Goal: Transaction & Acquisition: Book appointment/travel/reservation

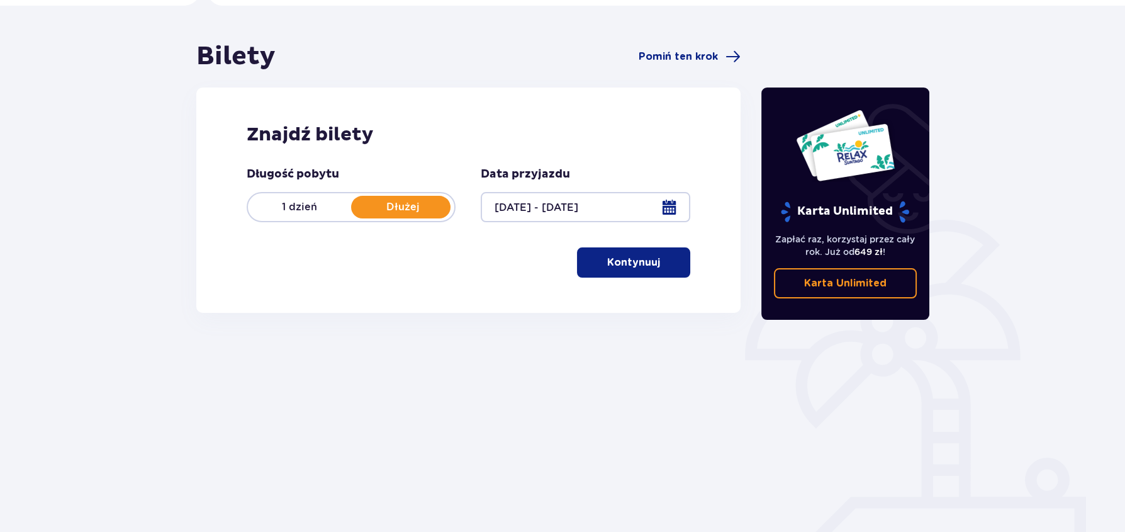
scroll to position [109, 0]
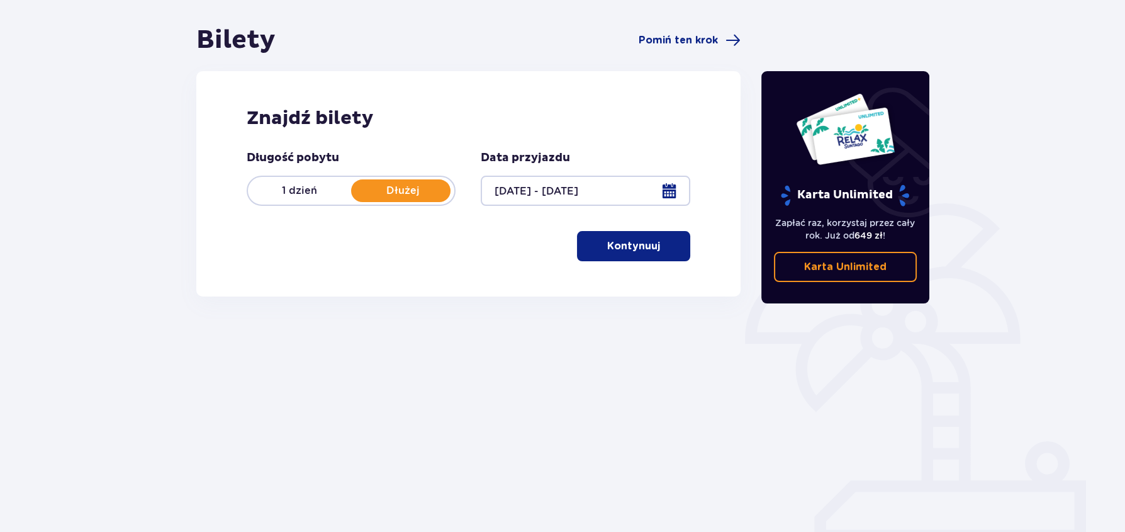
click at [653, 245] on button "Kontynuuj" at bounding box center [633, 246] width 113 height 30
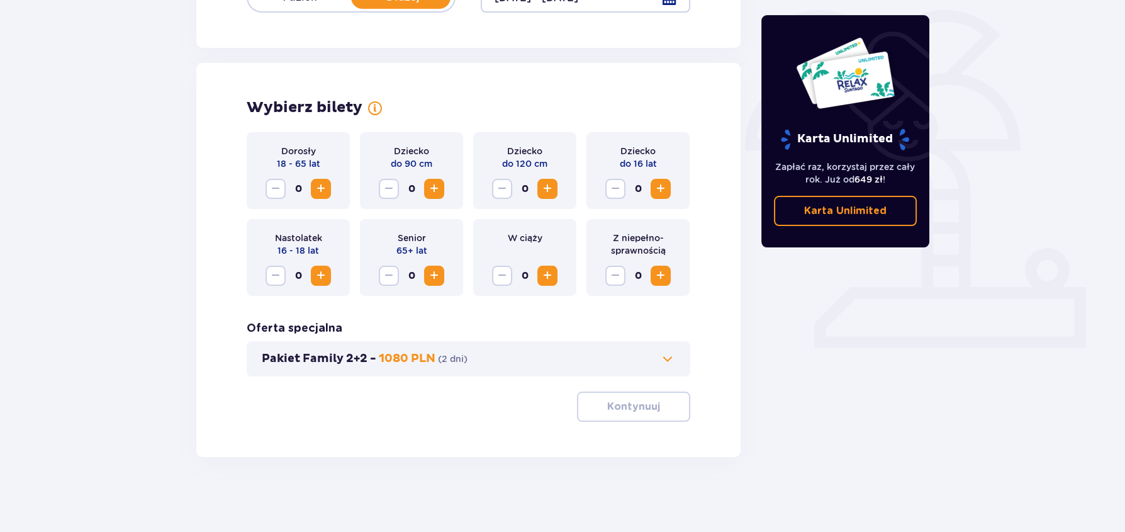
scroll to position [303, 0]
click at [320, 186] on span "Increase" at bounding box center [320, 188] width 15 height 15
click at [325, 186] on span "Increase" at bounding box center [320, 188] width 15 height 15
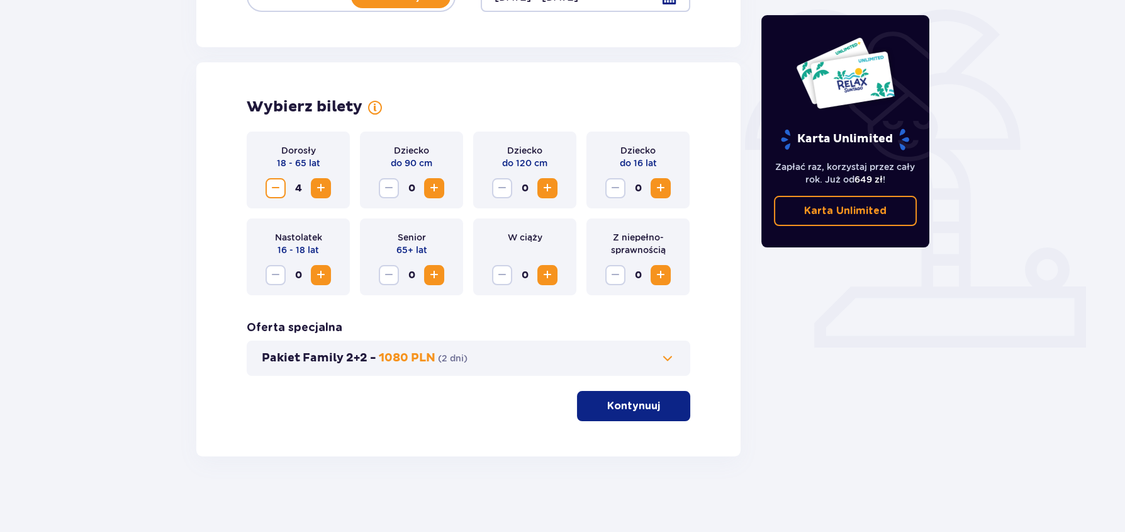
click at [629, 396] on button "Kontynuuj" at bounding box center [633, 406] width 113 height 30
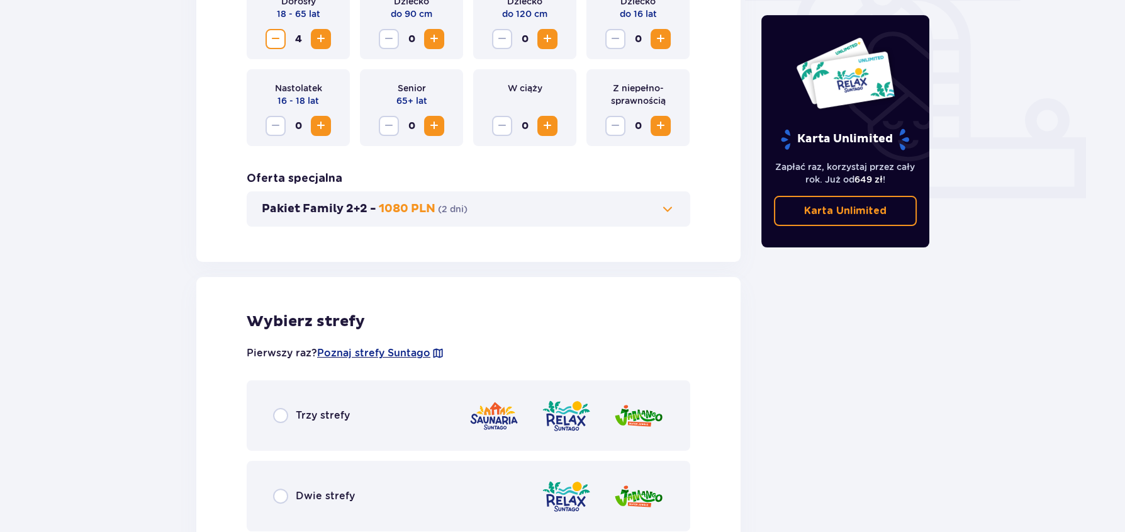
scroll to position [447, 0]
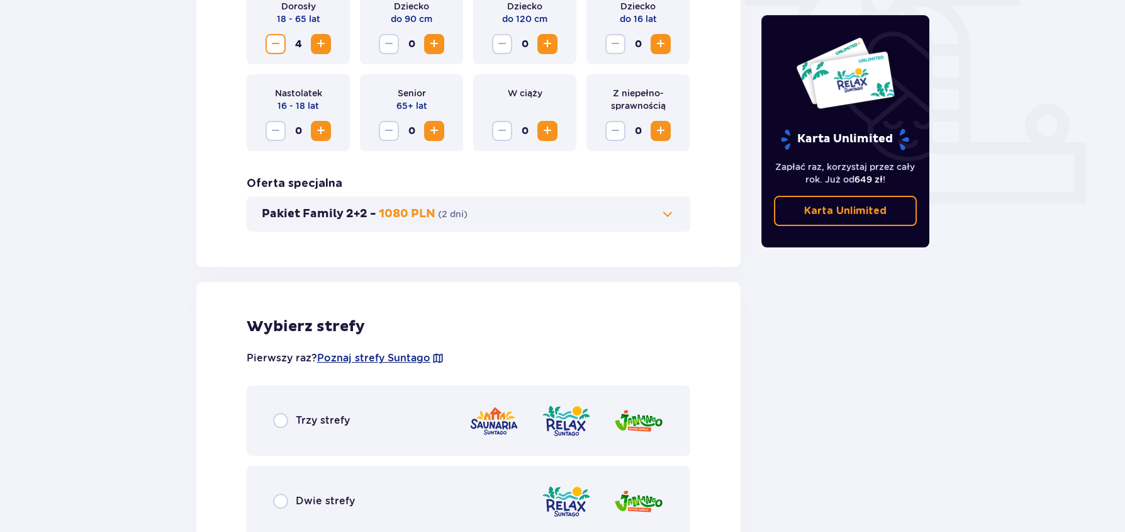
click at [666, 213] on span at bounding box center [667, 213] width 15 height 15
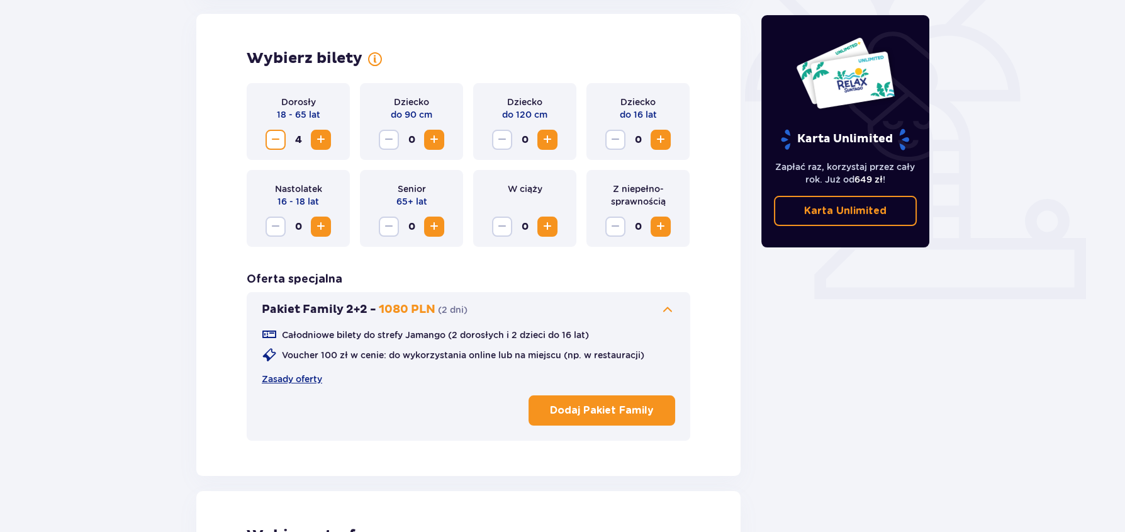
scroll to position [350, 0]
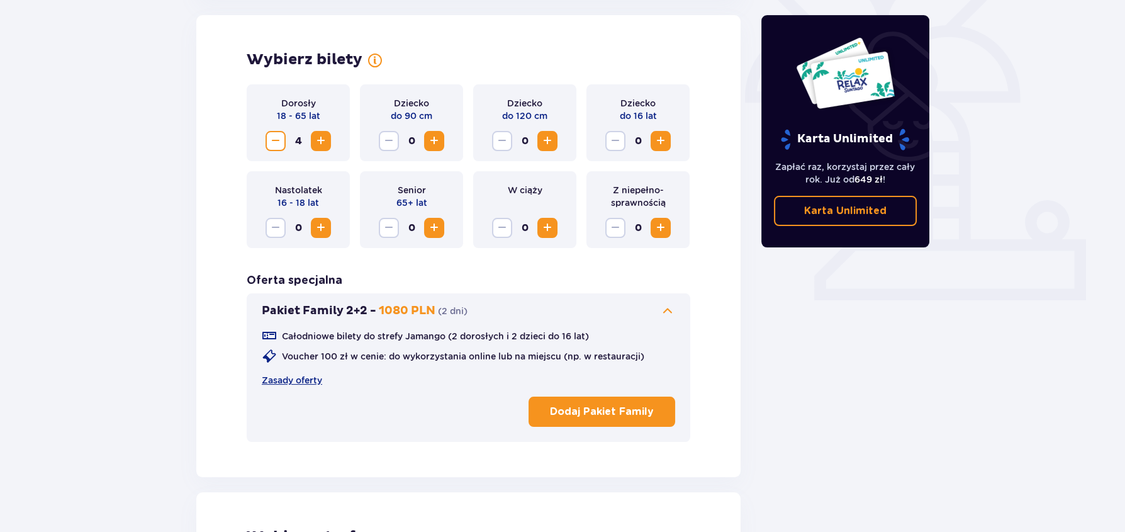
click at [667, 311] on span at bounding box center [667, 310] width 15 height 15
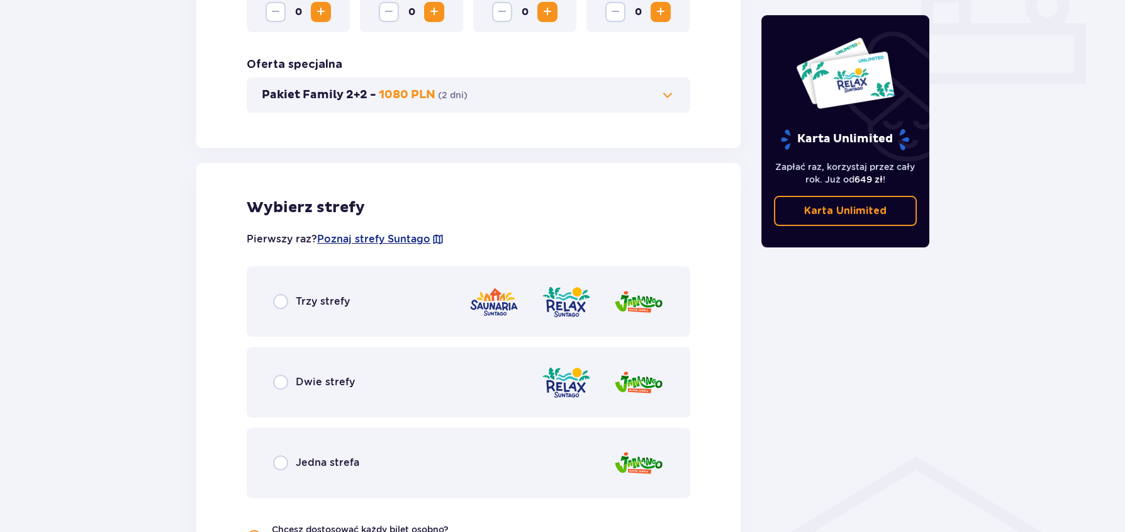
scroll to position [602, 0]
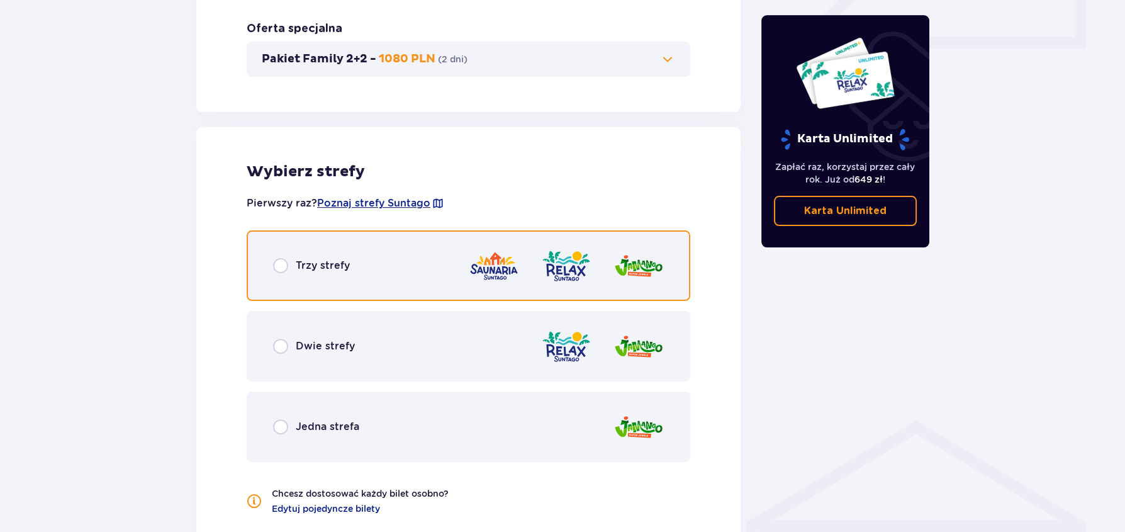
click at [283, 262] on input "radio" at bounding box center [280, 265] width 15 height 15
radio input "true"
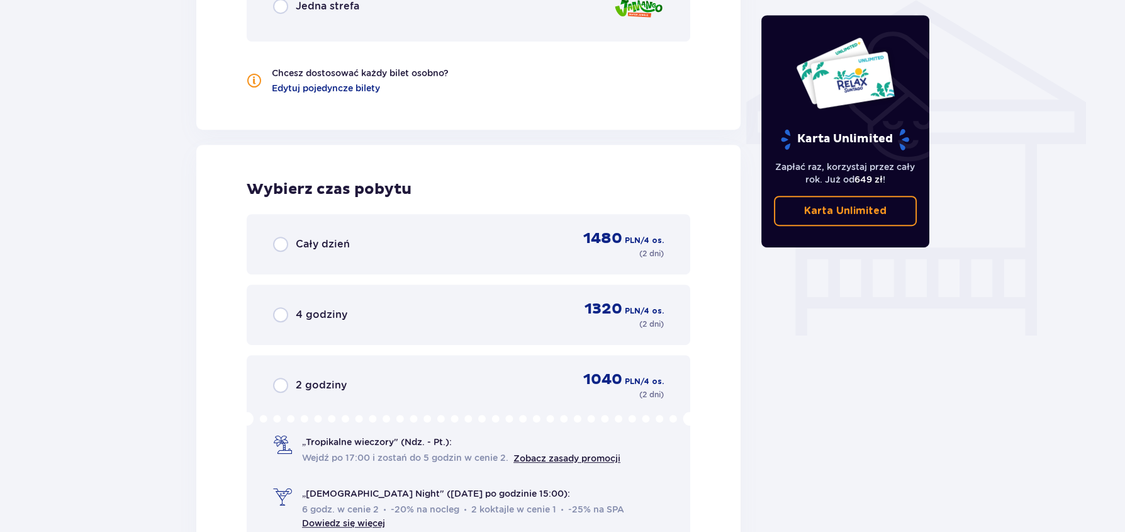
scroll to position [1010, 0]
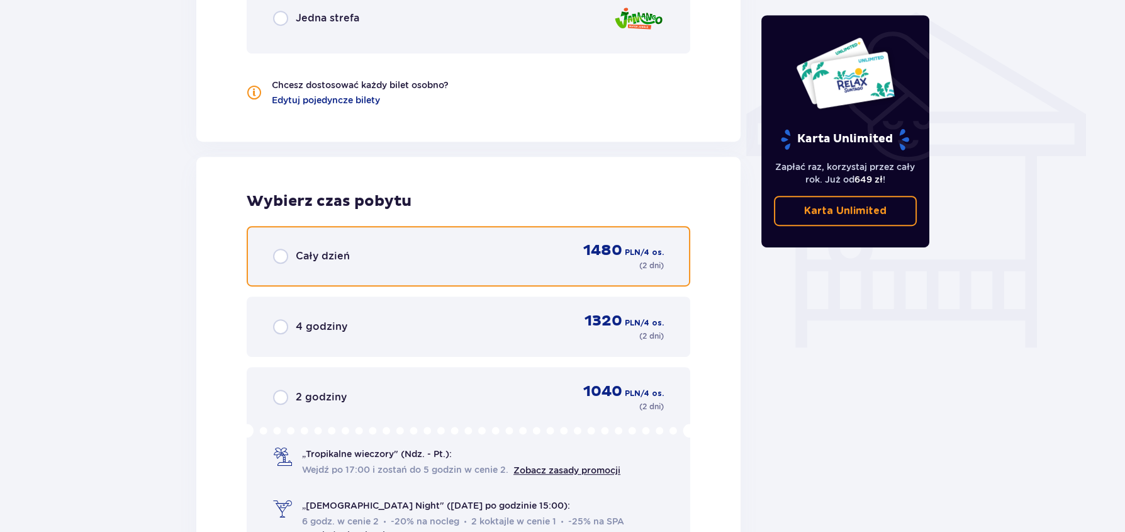
click at [276, 253] on input "radio" at bounding box center [280, 256] width 15 height 15
radio input "true"
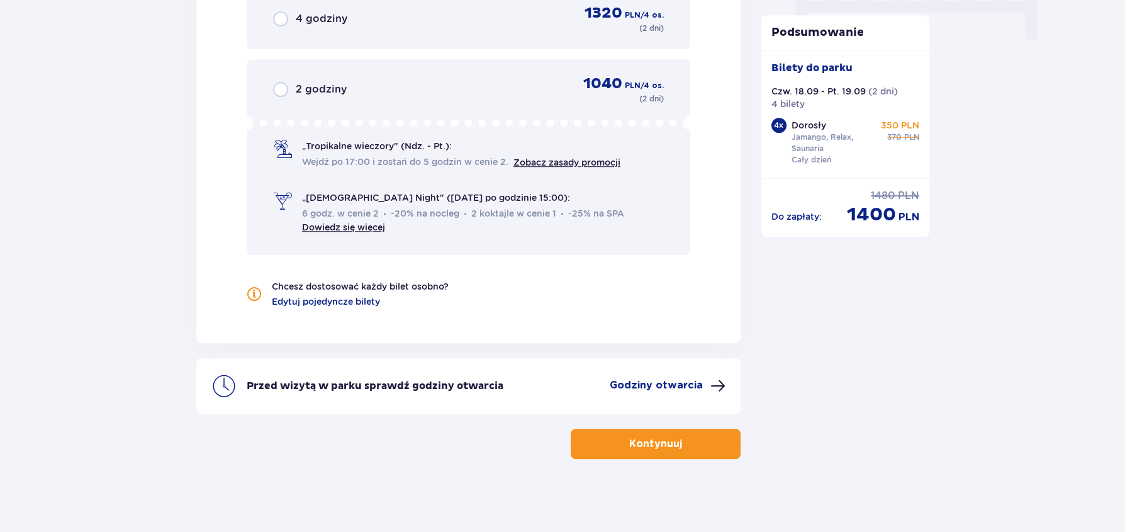
scroll to position [1319, 0]
click at [683, 444] on span "button" at bounding box center [684, 442] width 15 height 15
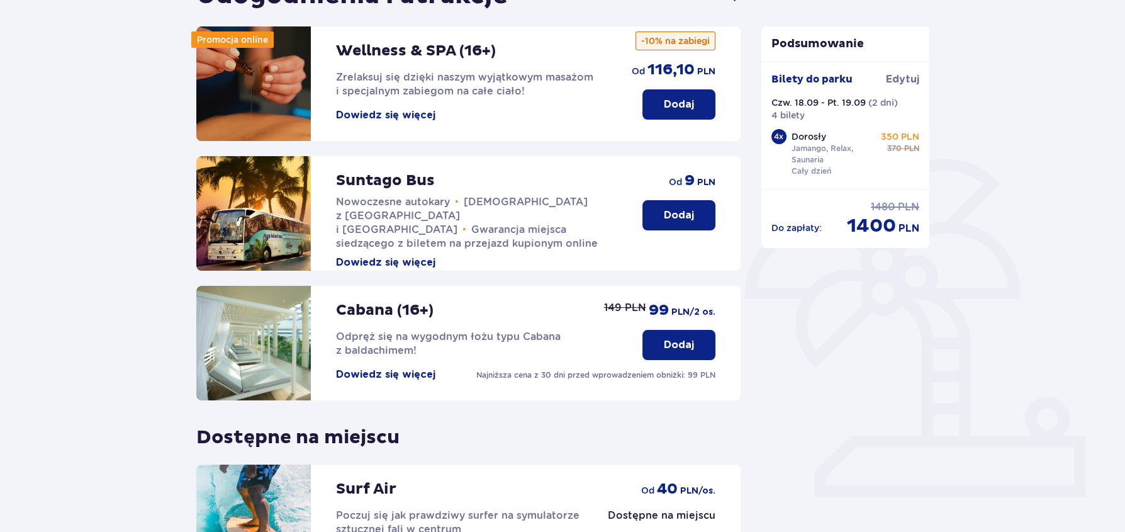
scroll to position [322, 0]
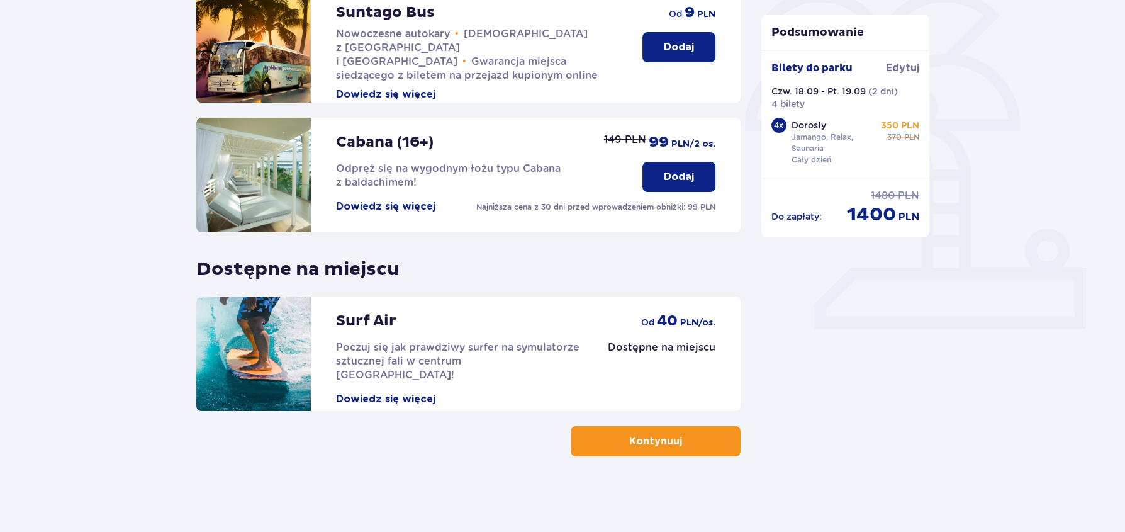
drag, startPoint x: 697, startPoint y: 447, endPoint x: 176, endPoint y: 361, distance: 527.6
click at [696, 447] on button "Kontynuuj" at bounding box center [656, 441] width 170 height 30
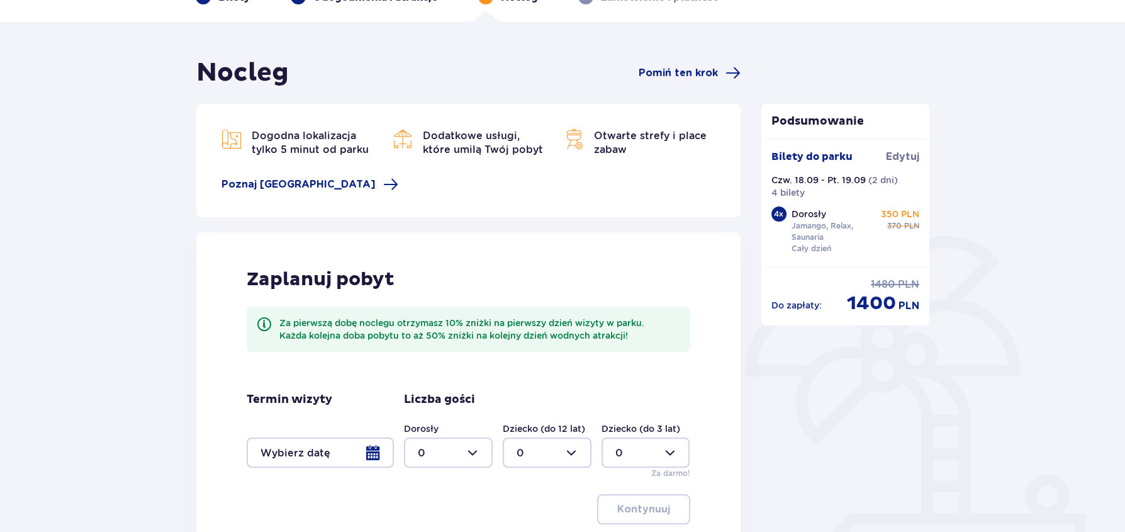
scroll to position [62, 0]
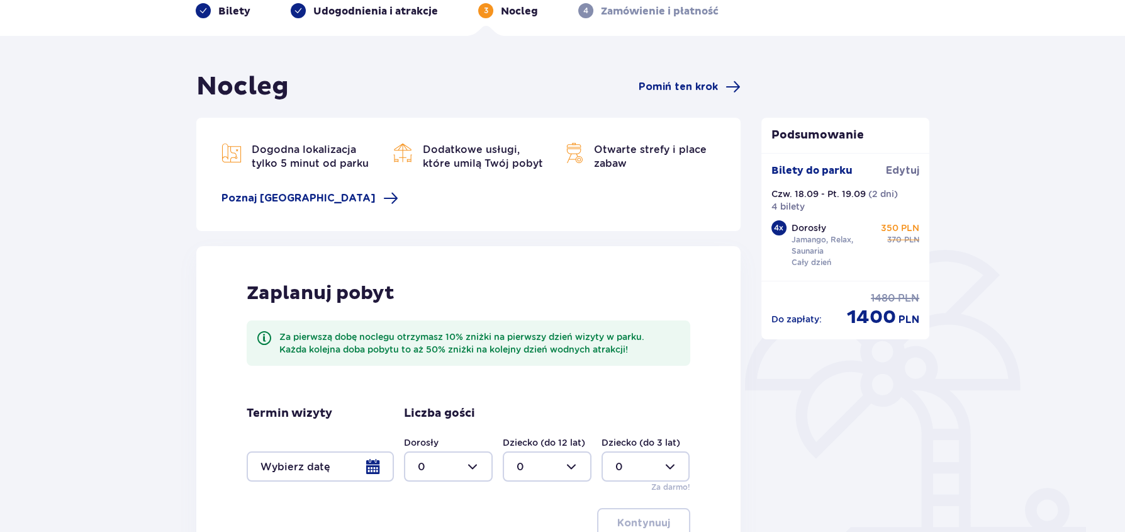
click at [369, 467] on div at bounding box center [320, 466] width 147 height 30
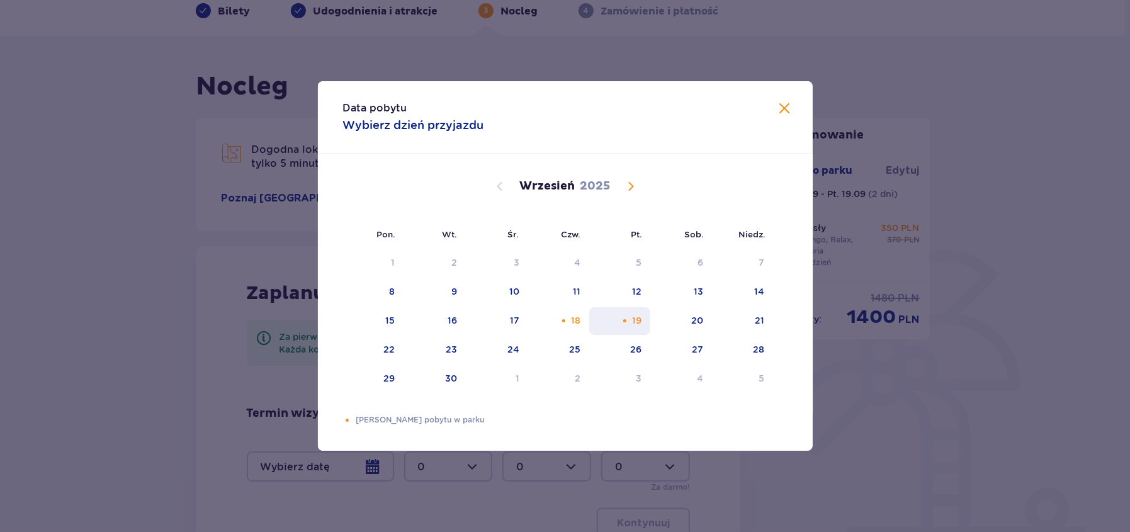
drag, startPoint x: 571, startPoint y: 324, endPoint x: 602, endPoint y: 322, distance: 30.9
click at [573, 324] on div "18" at bounding box center [575, 320] width 9 height 13
click at [633, 320] on div "19" at bounding box center [636, 320] width 9 height 13
type input "[DATE] - [DATE]"
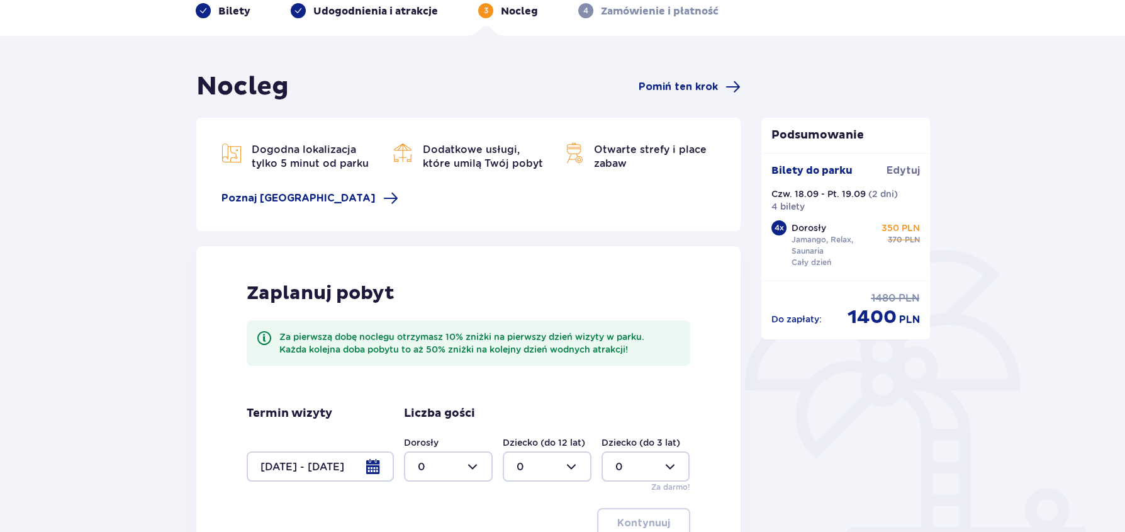
click at [62, 230] on div "Nocleg Pomiń ten krok Dogodna lokalizacja tylko 5 minut od parku [GEOGRAPHIC_DA…" at bounding box center [562, 365] width 1125 height 658
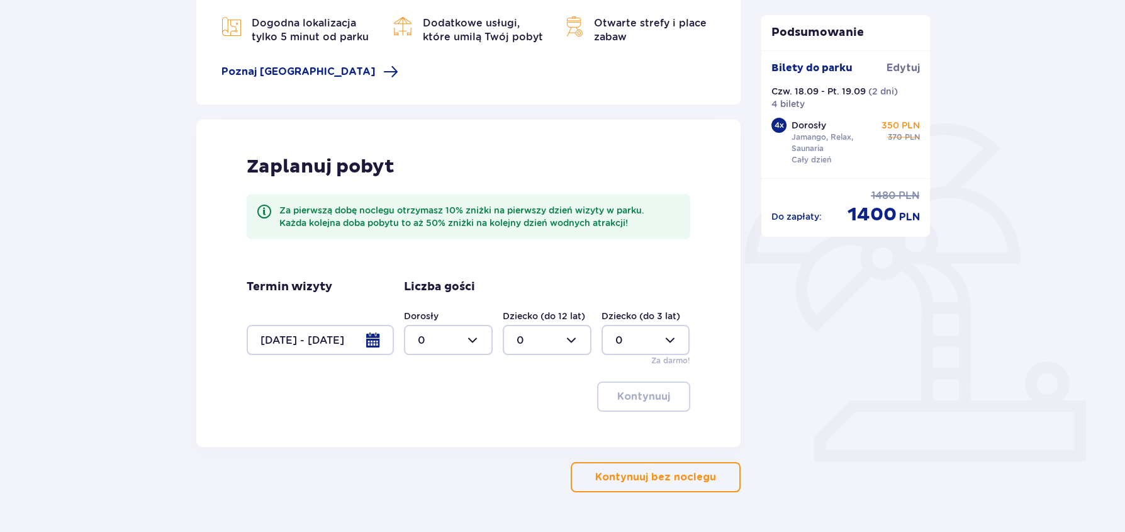
scroll to position [225, 0]
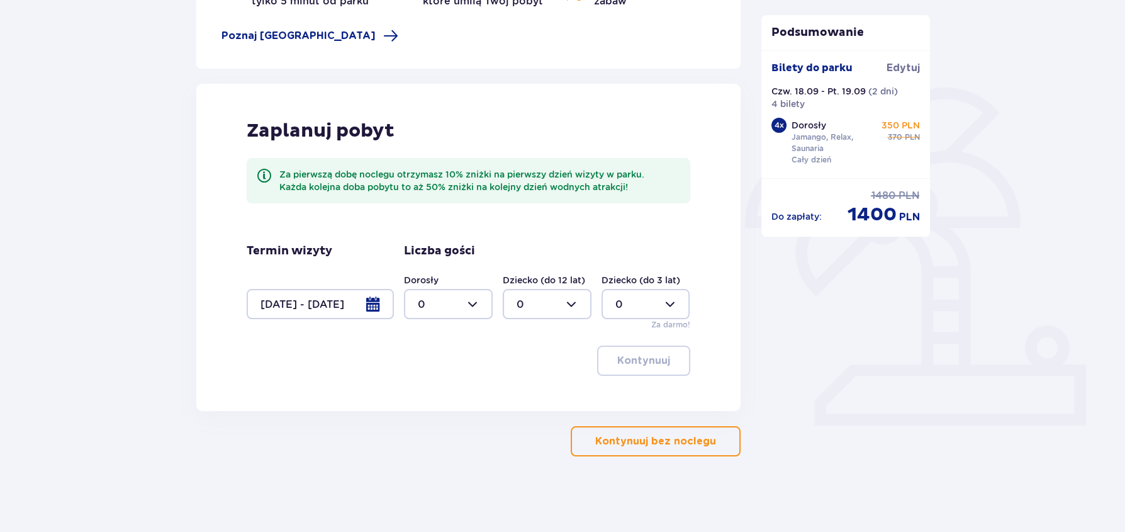
click at [445, 296] on div at bounding box center [448, 304] width 89 height 30
click at [427, 381] on div "4" at bounding box center [448, 386] width 61 height 14
type input "4"
click at [655, 355] on p "Kontynuuj" at bounding box center [643, 361] width 53 height 14
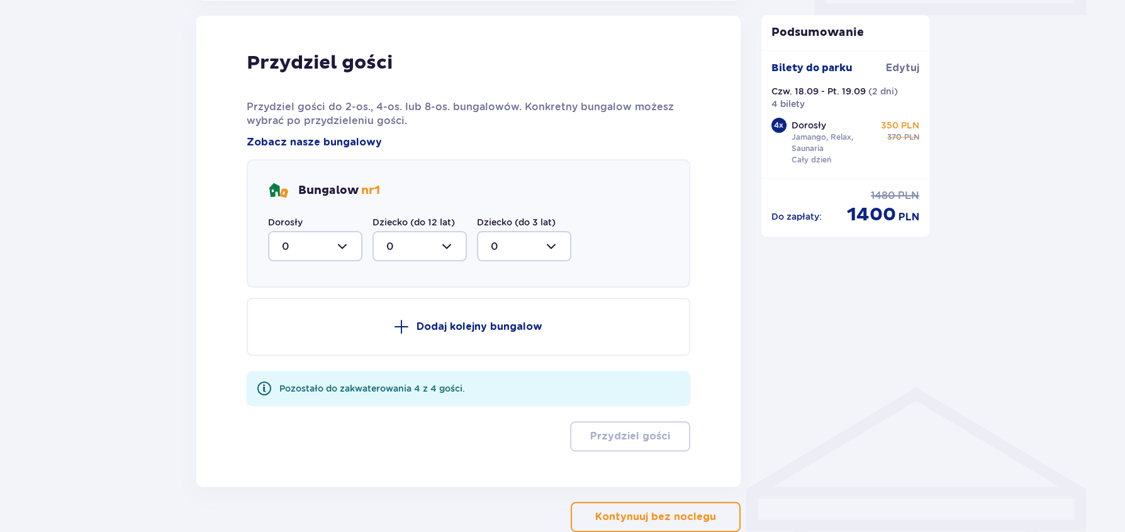
scroll to position [636, 0]
click at [335, 244] on div at bounding box center [315, 245] width 94 height 30
click at [288, 368] on p "4" at bounding box center [285, 369] width 7 height 14
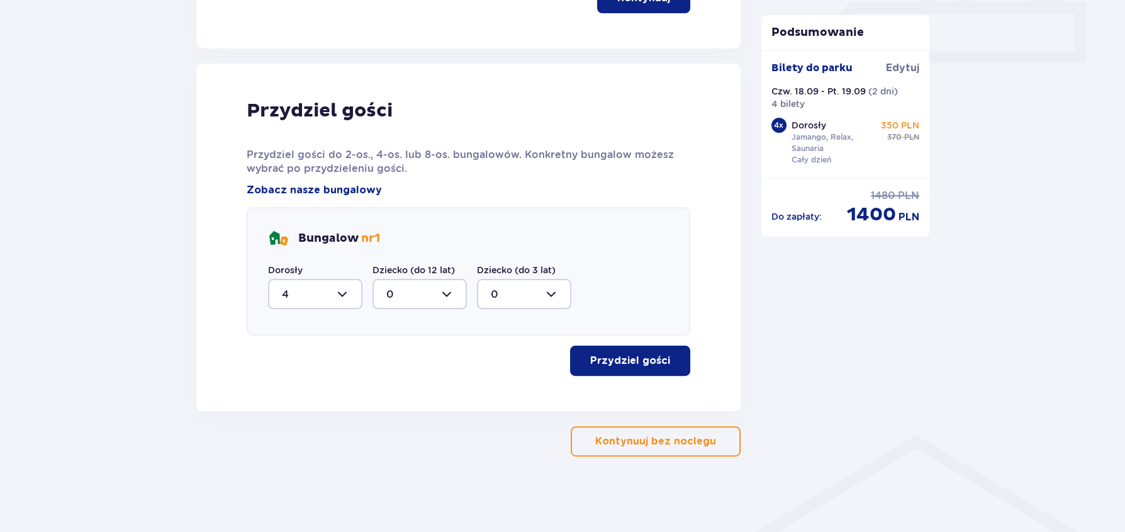
scroll to position [587, 0]
drag, startPoint x: 602, startPoint y: 363, endPoint x: 386, endPoint y: 391, distance: 217.1
click at [387, 391] on div "Przydziel gości Przydziel gości do 2-os., 4-os. lub 8-os. bungalowów. Konkretny…" at bounding box center [468, 237] width 544 height 347
click at [341, 296] on div at bounding box center [315, 294] width 94 height 30
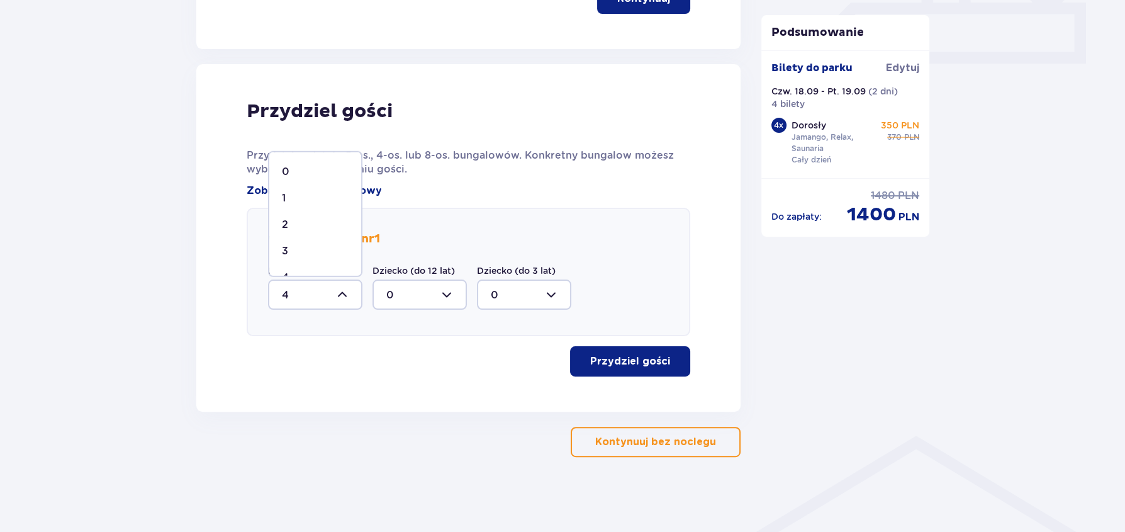
click at [294, 223] on div "2" at bounding box center [315, 225] width 67 height 14
type input "2"
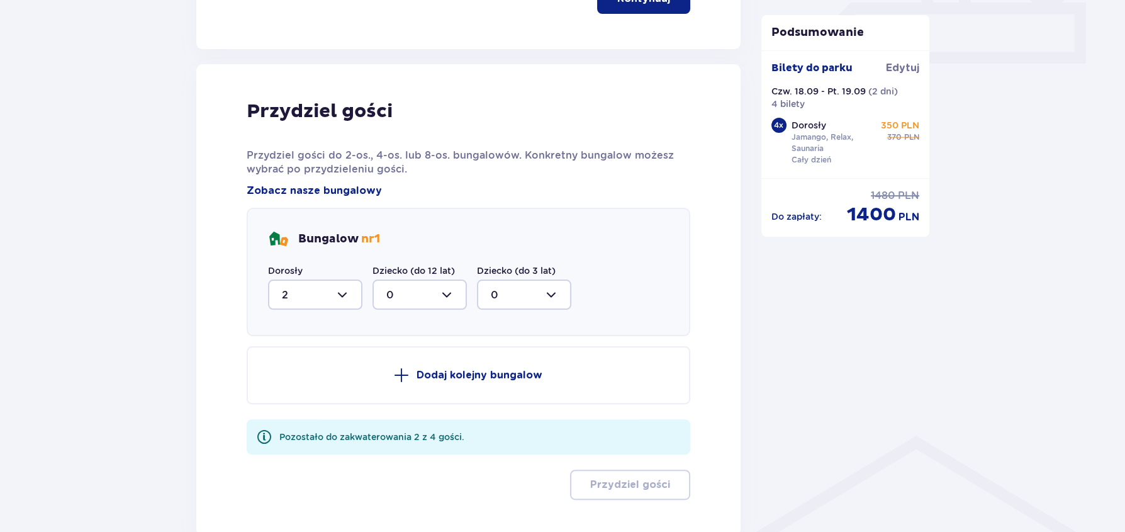
click at [407, 376] on span at bounding box center [401, 375] width 15 height 15
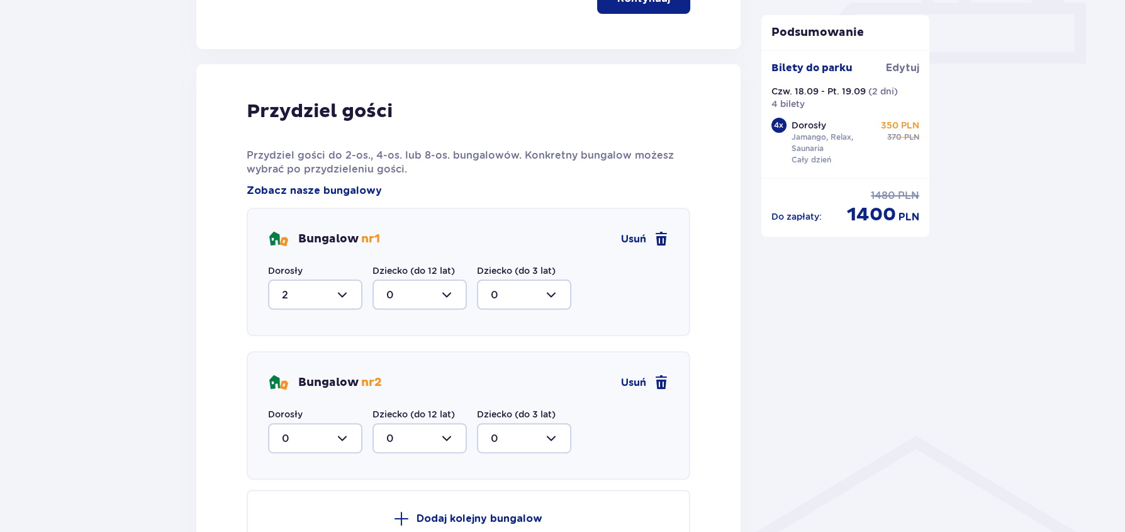
click at [334, 437] on div at bounding box center [315, 438] width 94 height 30
click at [300, 397] on div "2" at bounding box center [315, 400] width 67 height 14
type input "2"
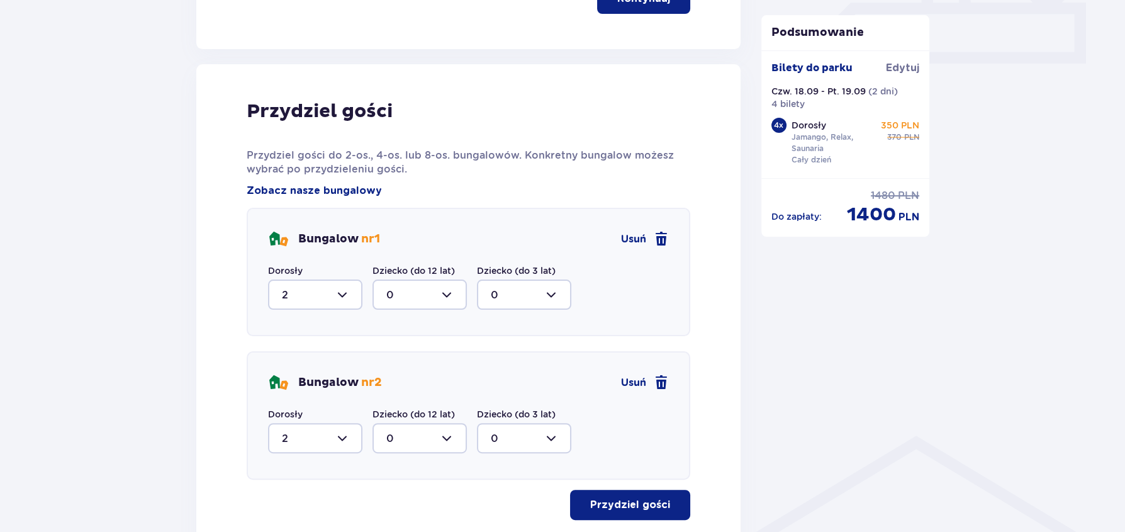
scroll to position [730, 0]
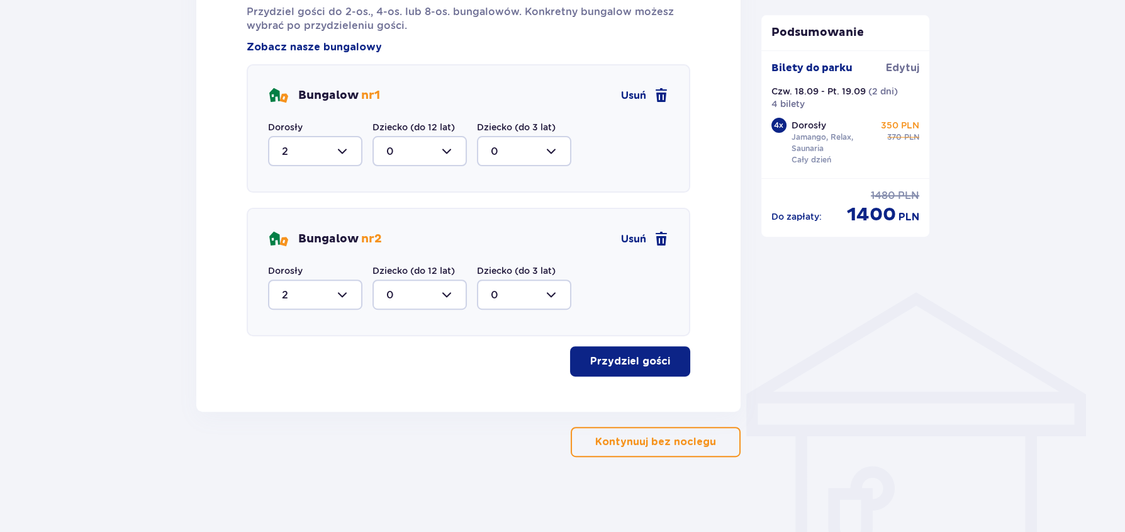
drag, startPoint x: 629, startPoint y: 454, endPoint x: 613, endPoint y: 366, distance: 88.9
click at [656, 364] on p "Przydziel gości" at bounding box center [630, 361] width 80 height 14
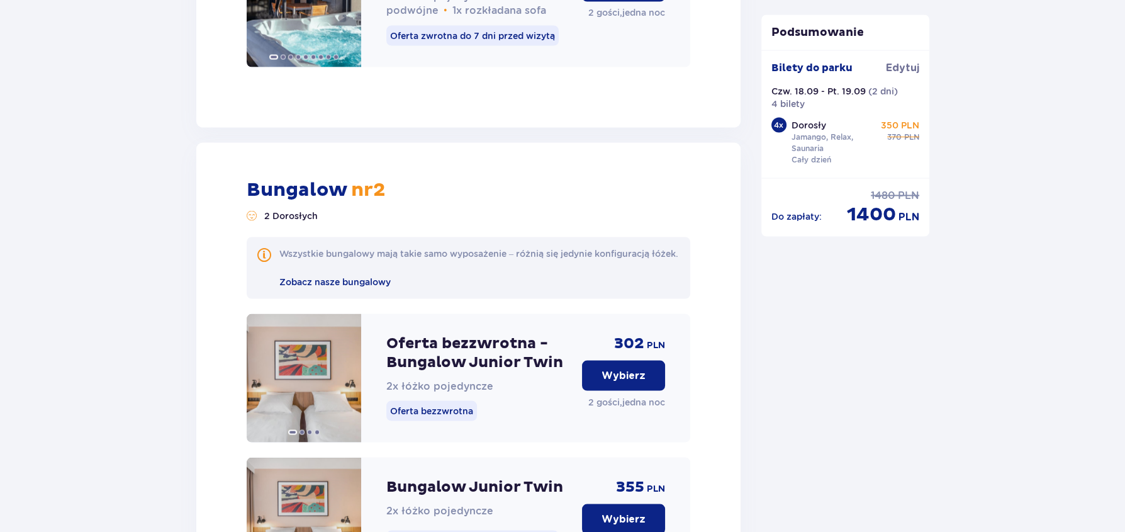
scroll to position [3596, 0]
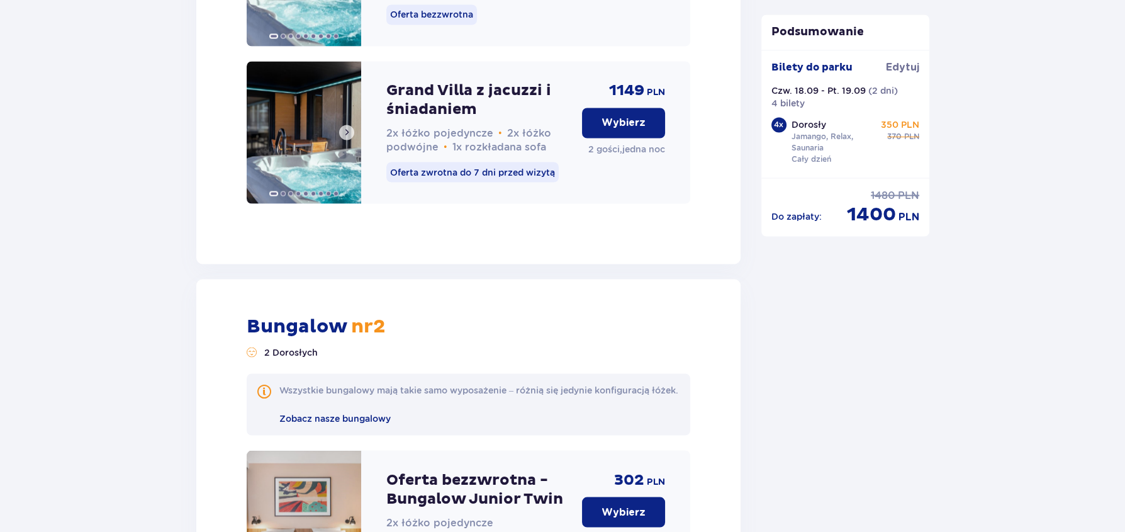
click at [347, 127] on span at bounding box center [347, 132] width 10 height 10
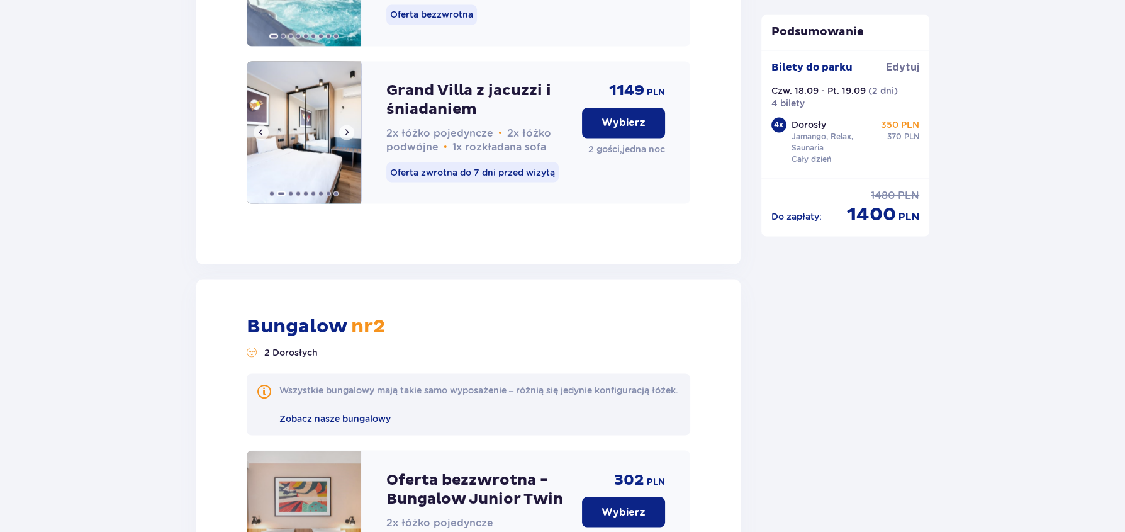
click at [347, 127] on span at bounding box center [347, 132] width 10 height 10
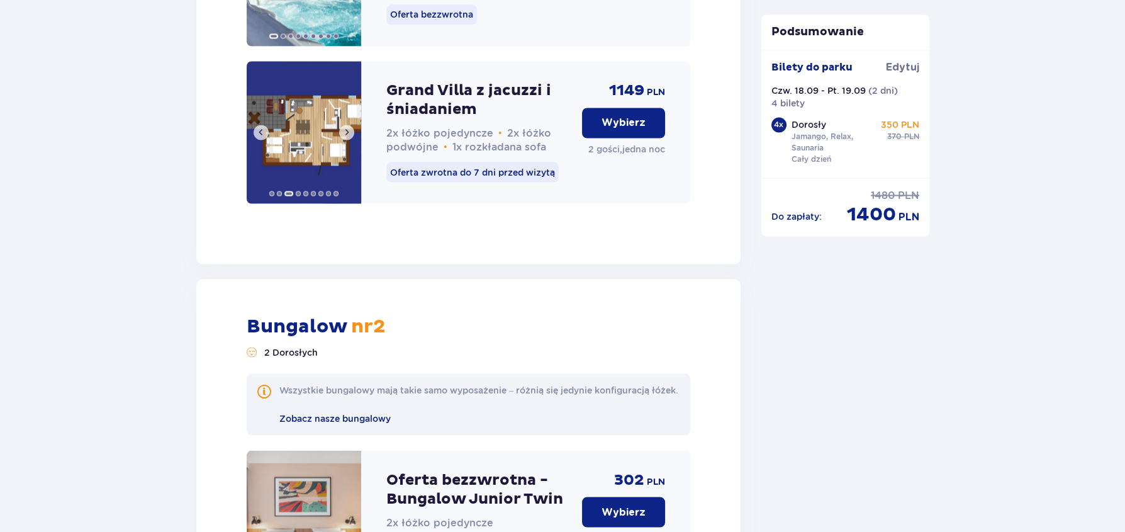
click at [347, 127] on span at bounding box center [347, 132] width 10 height 10
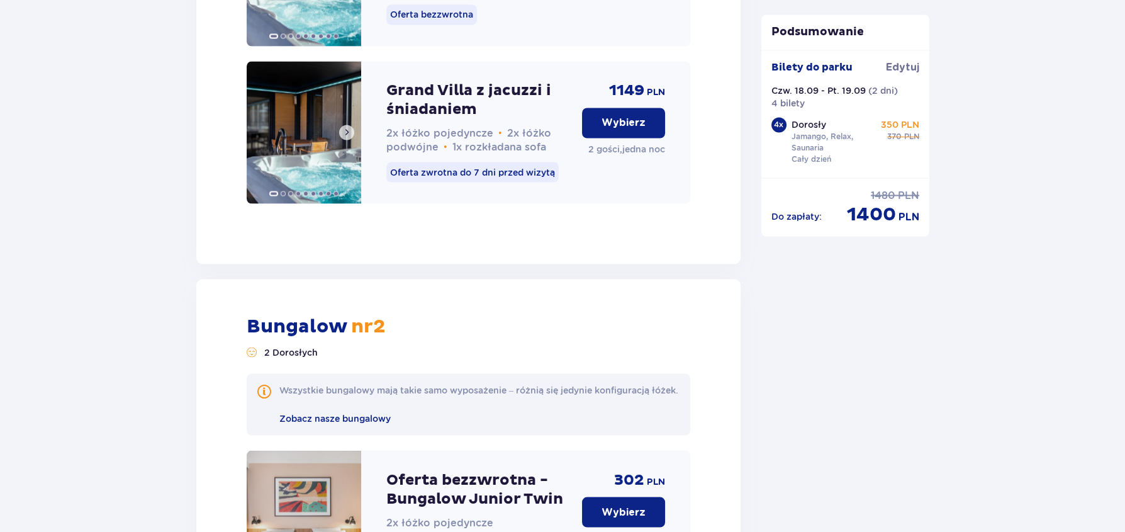
click at [347, 127] on span at bounding box center [347, 132] width 10 height 10
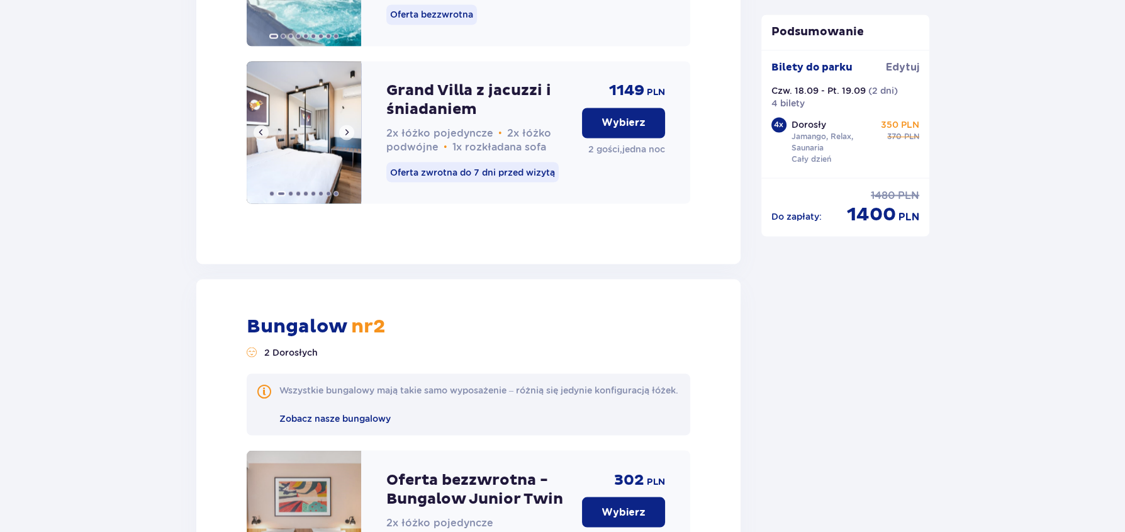
click at [347, 127] on span at bounding box center [347, 132] width 10 height 10
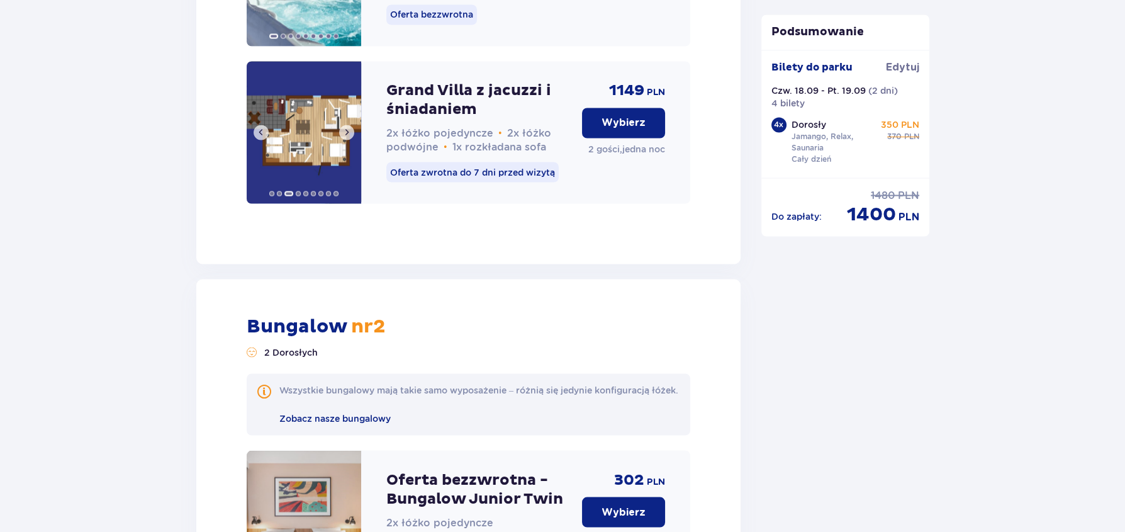
click at [351, 127] on span at bounding box center [347, 132] width 10 height 10
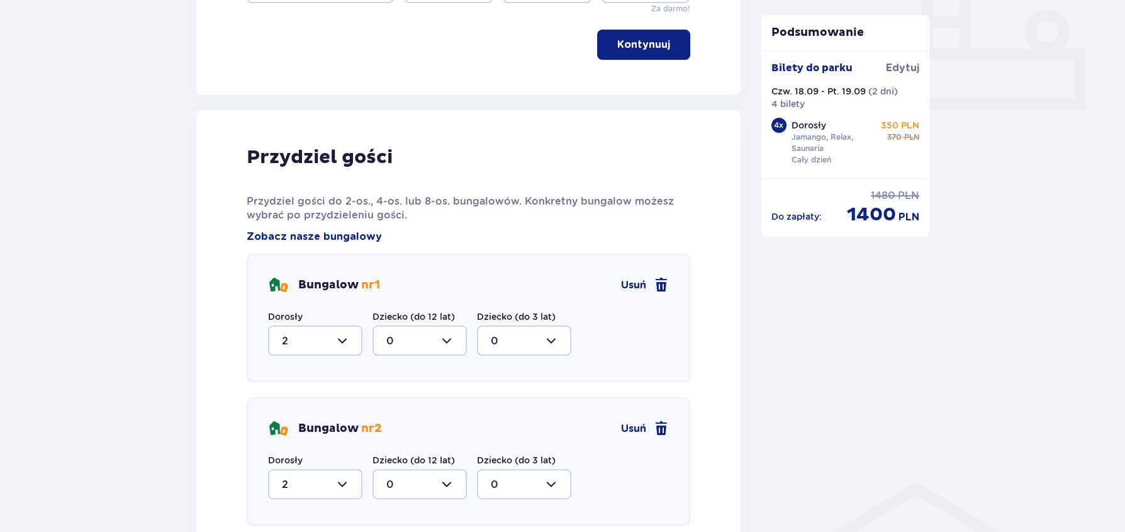
scroll to position [763, 0]
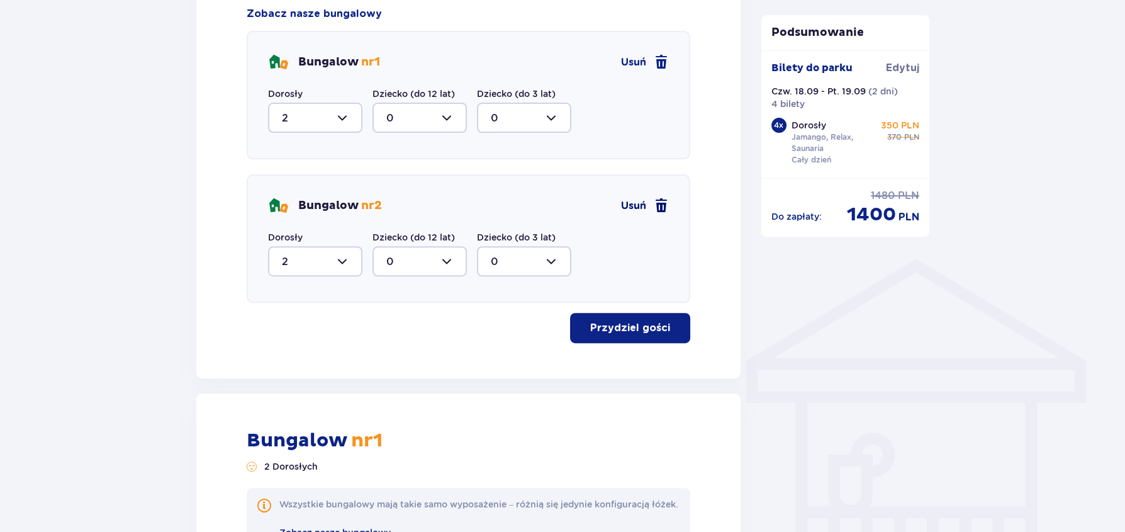
click at [661, 205] on span at bounding box center [661, 205] width 15 height 15
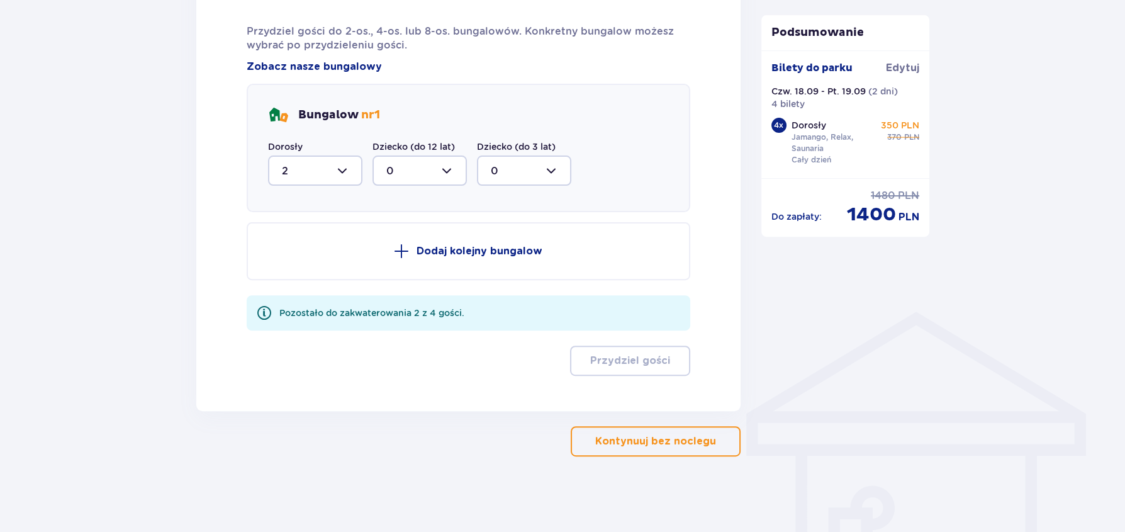
scroll to position [710, 0]
click at [349, 169] on div at bounding box center [315, 171] width 94 height 30
click at [288, 290] on p "4" at bounding box center [285, 295] width 7 height 14
type input "4"
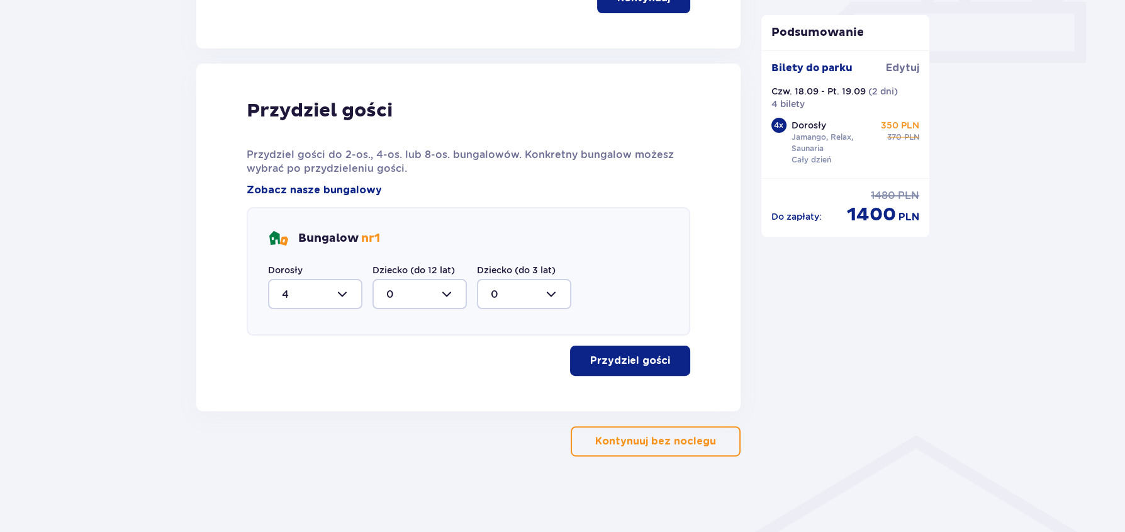
scroll to position [587, 0]
click at [634, 363] on p "Przydziel gości" at bounding box center [630, 361] width 80 height 14
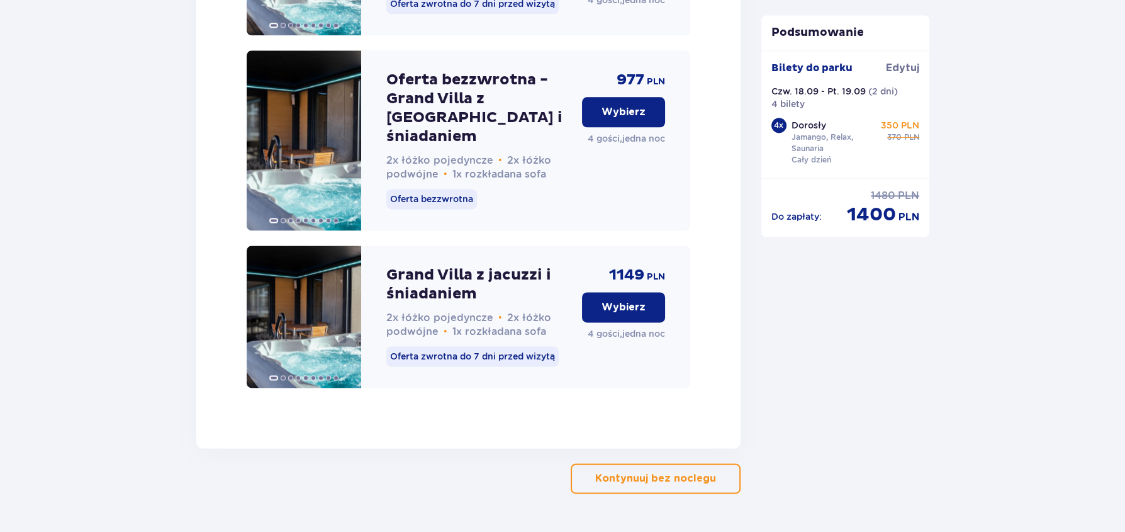
scroll to position [2718, 0]
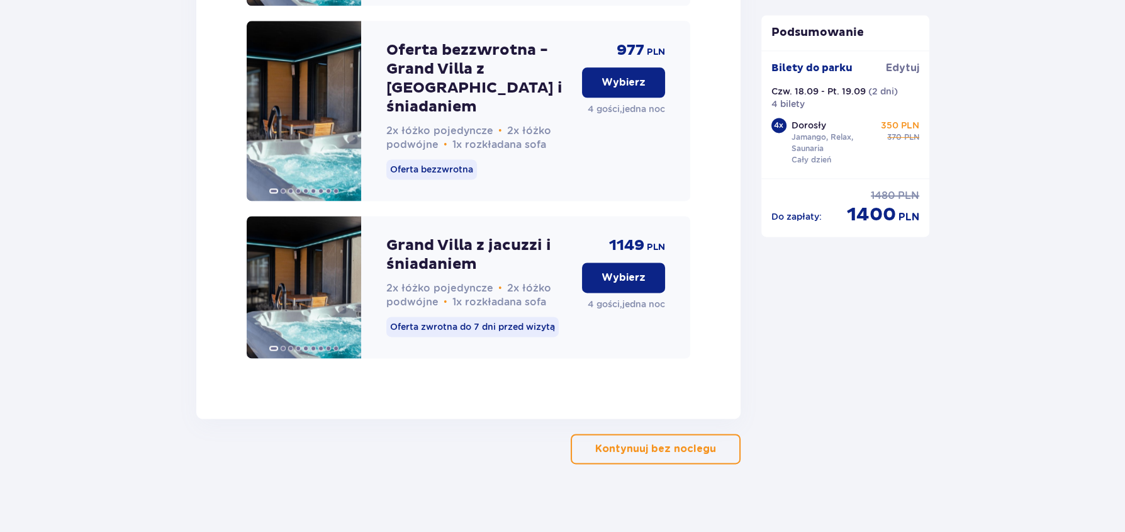
click at [625, 89] on p "Wybierz" at bounding box center [624, 83] width 44 height 14
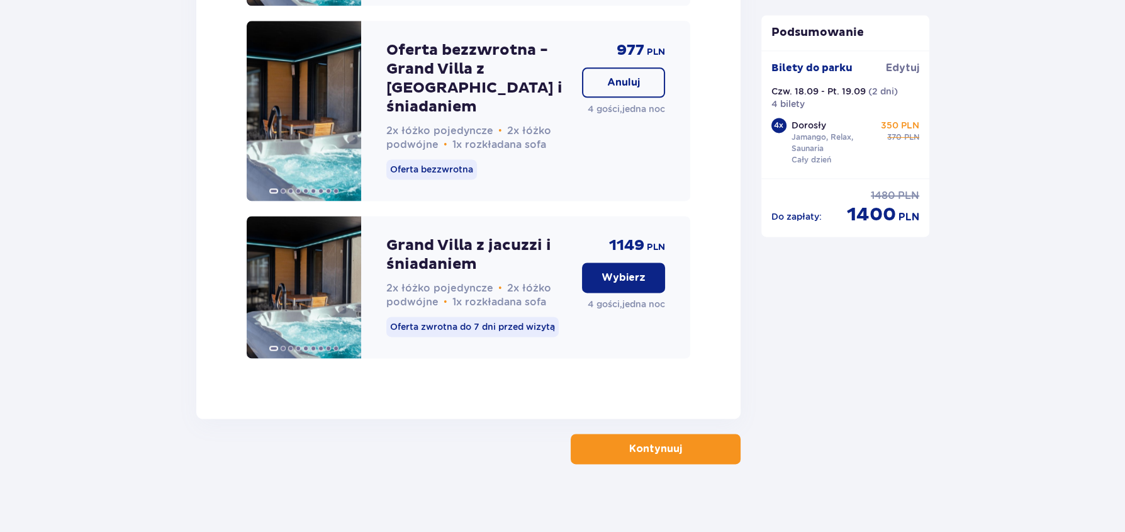
scroll to position [2718, 0]
click at [667, 444] on p "Kontynuuj" at bounding box center [655, 449] width 53 height 14
